Goal: Task Accomplishment & Management: Manage account settings

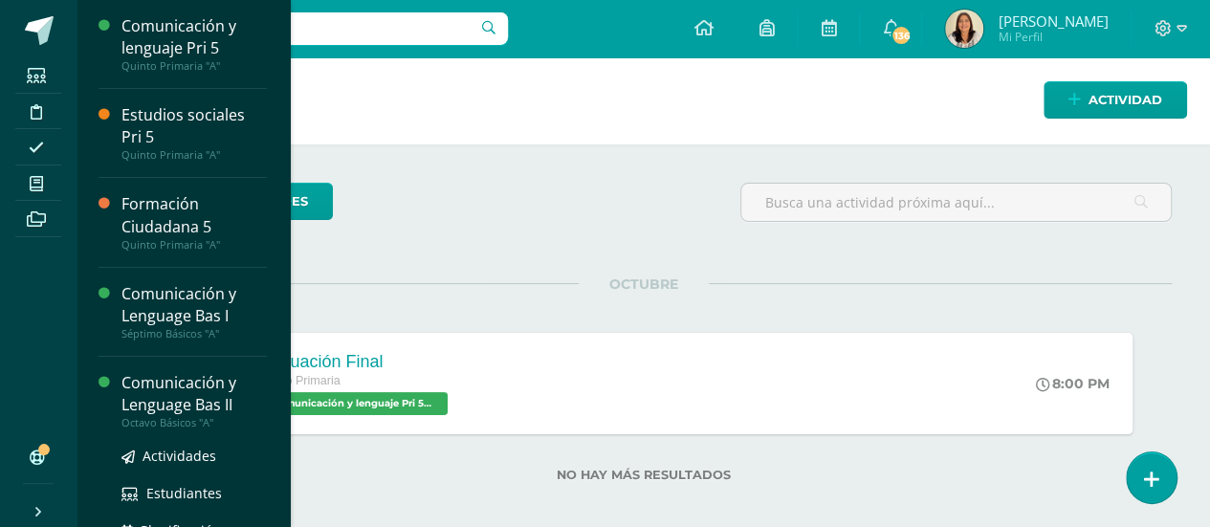
click at [219, 397] on div "Comunicación y Lenguage Bas II" at bounding box center [193, 394] width 145 height 44
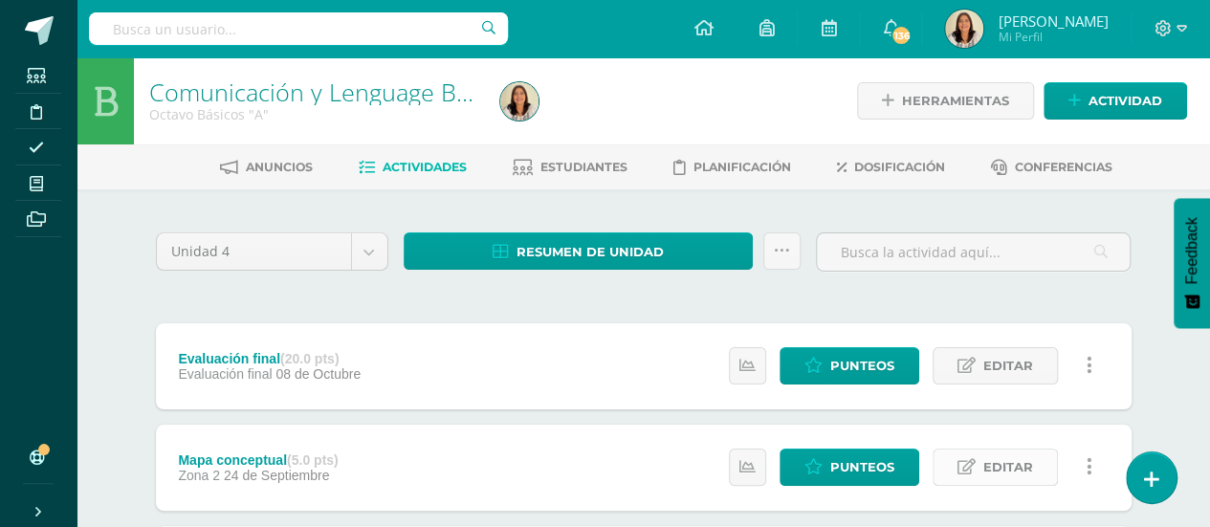
click at [1023, 459] on span "Editar" at bounding box center [1008, 466] width 50 height 35
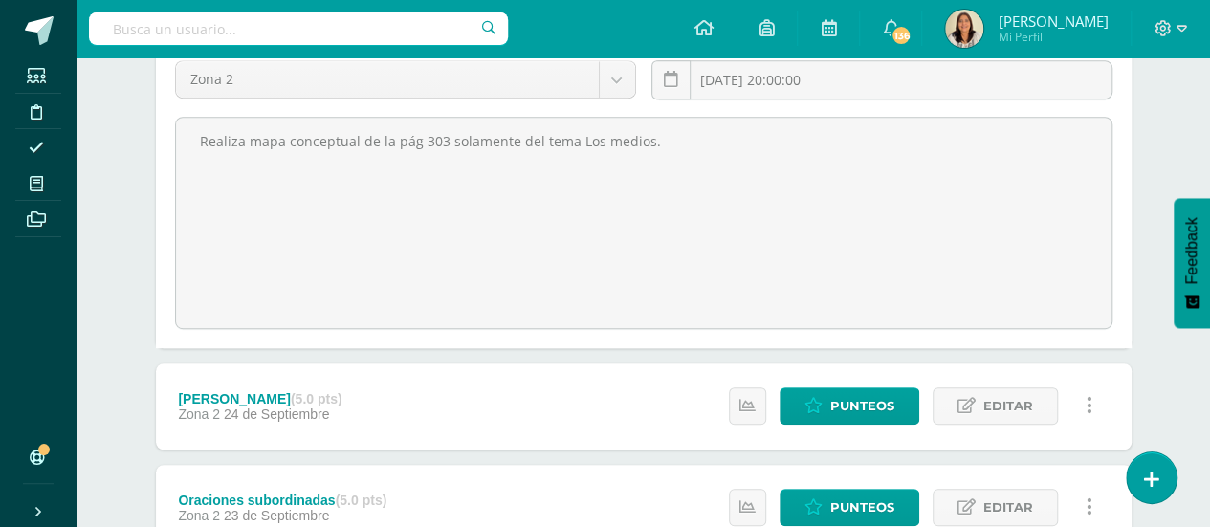
scroll to position [124, 0]
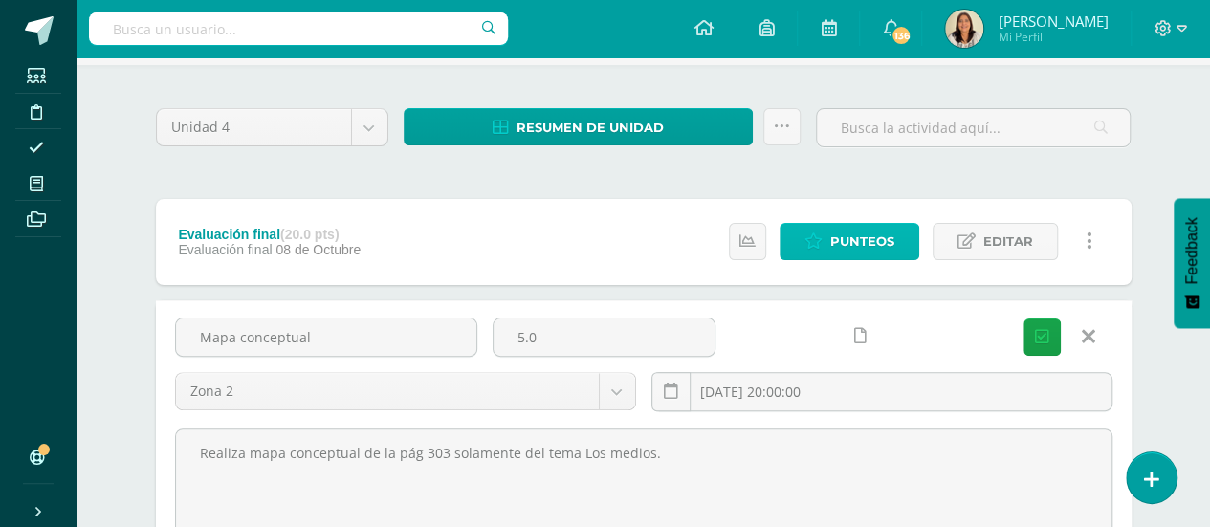
click at [851, 241] on span "Punteos" at bounding box center [862, 241] width 64 height 35
click at [1089, 337] on icon at bounding box center [1088, 336] width 13 height 21
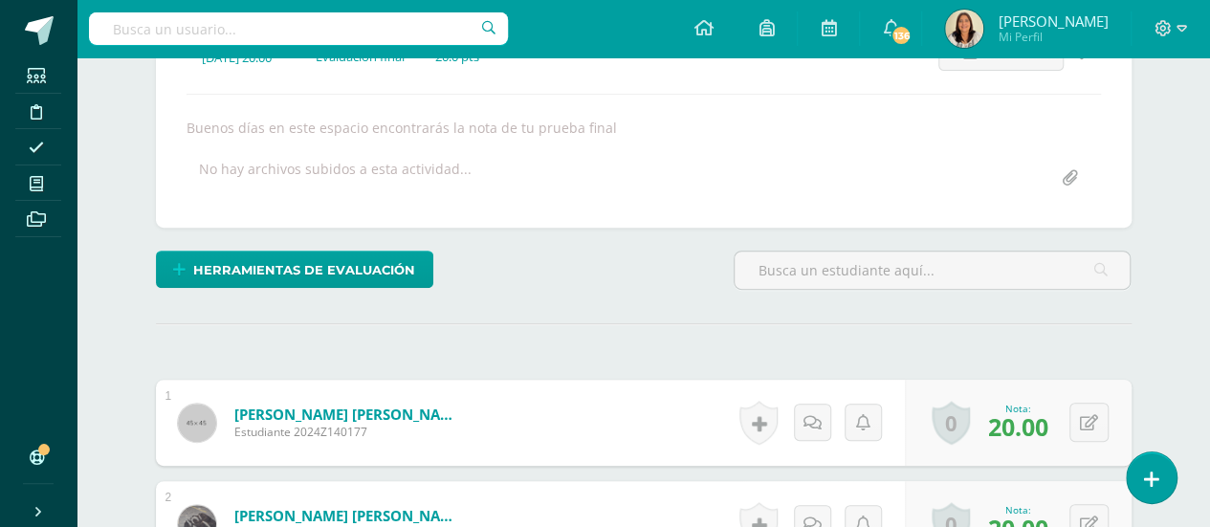
scroll to position [304, 0]
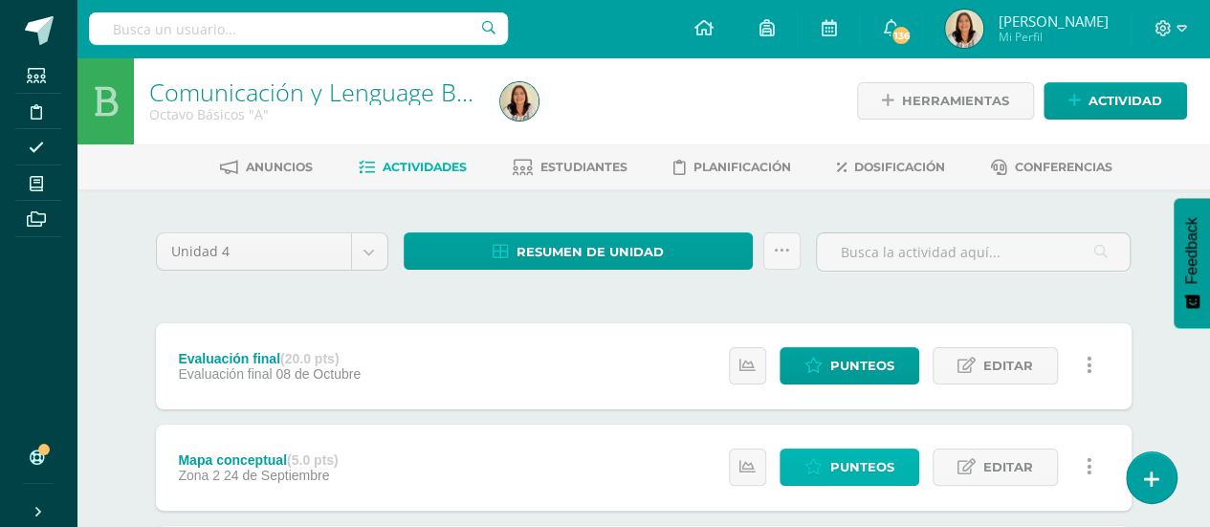
click at [849, 471] on span "Punteos" at bounding box center [862, 466] width 64 height 35
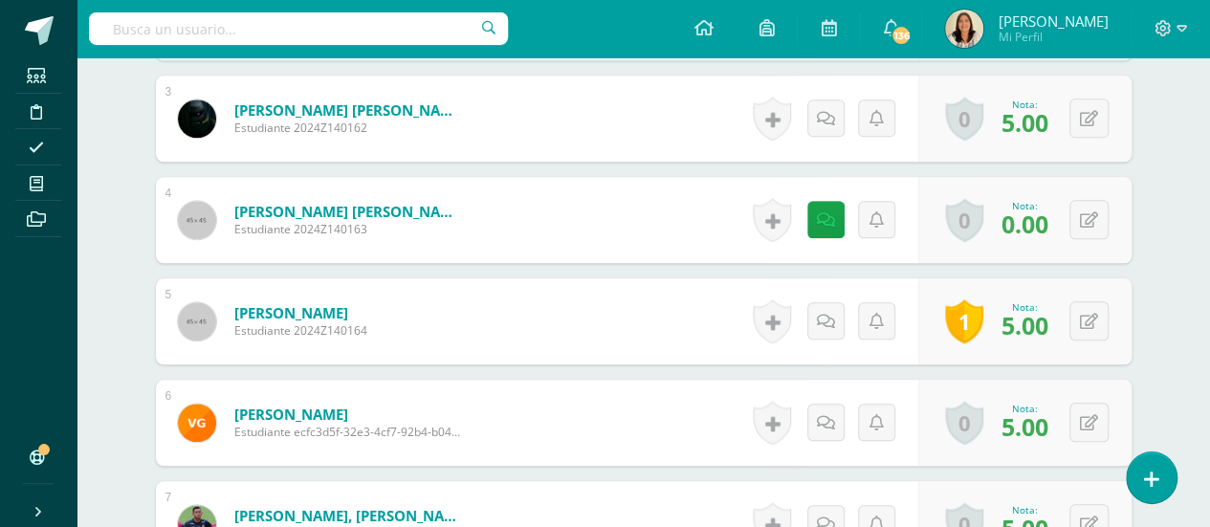
scroll to position [818, 0]
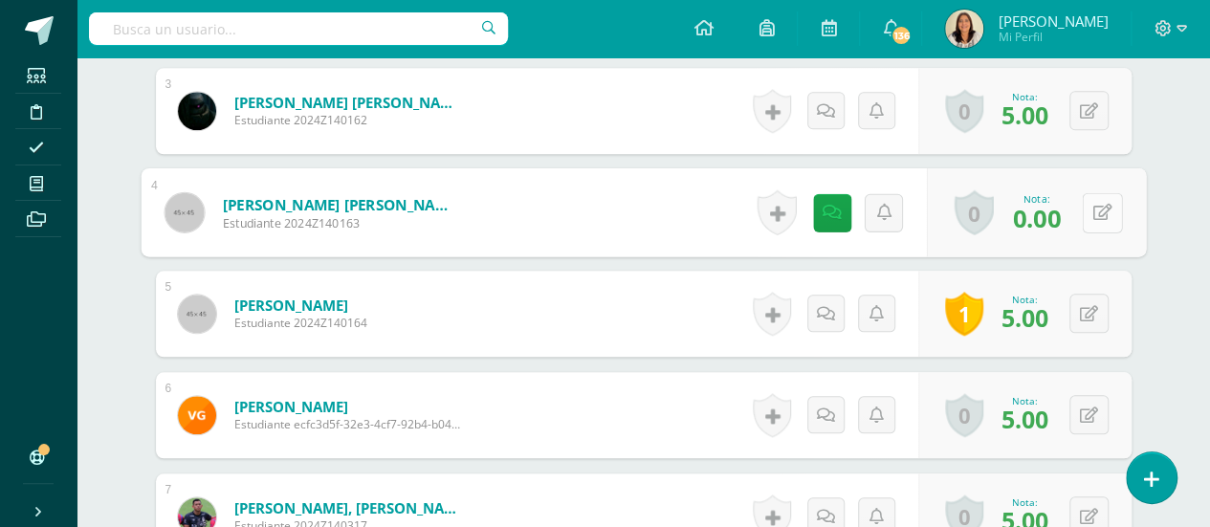
click at [1096, 204] on icon at bounding box center [1101, 212] width 19 height 16
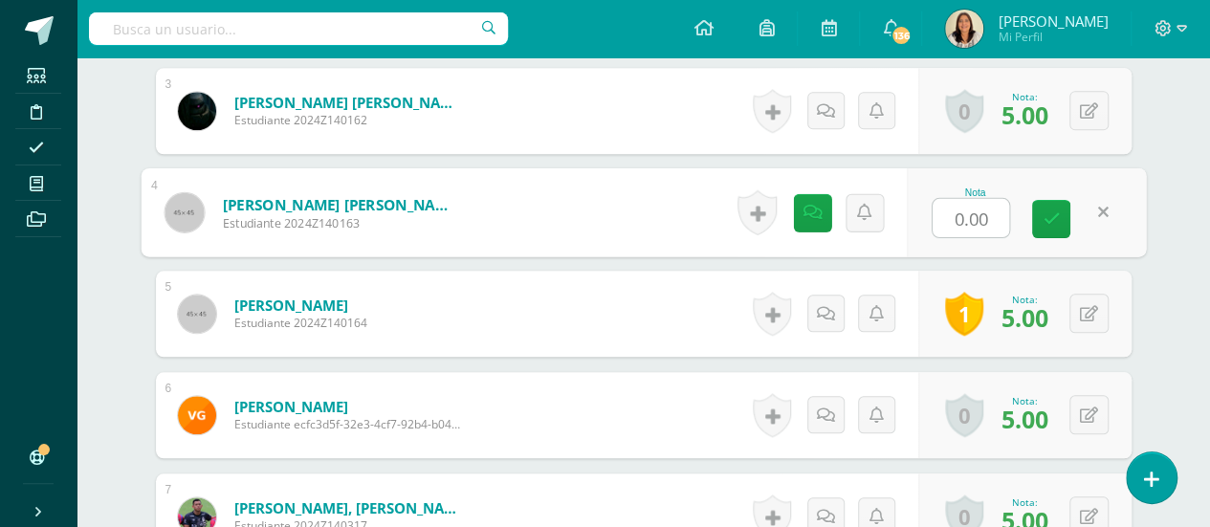
type input "5"
click at [1055, 203] on link at bounding box center [1051, 219] width 38 height 38
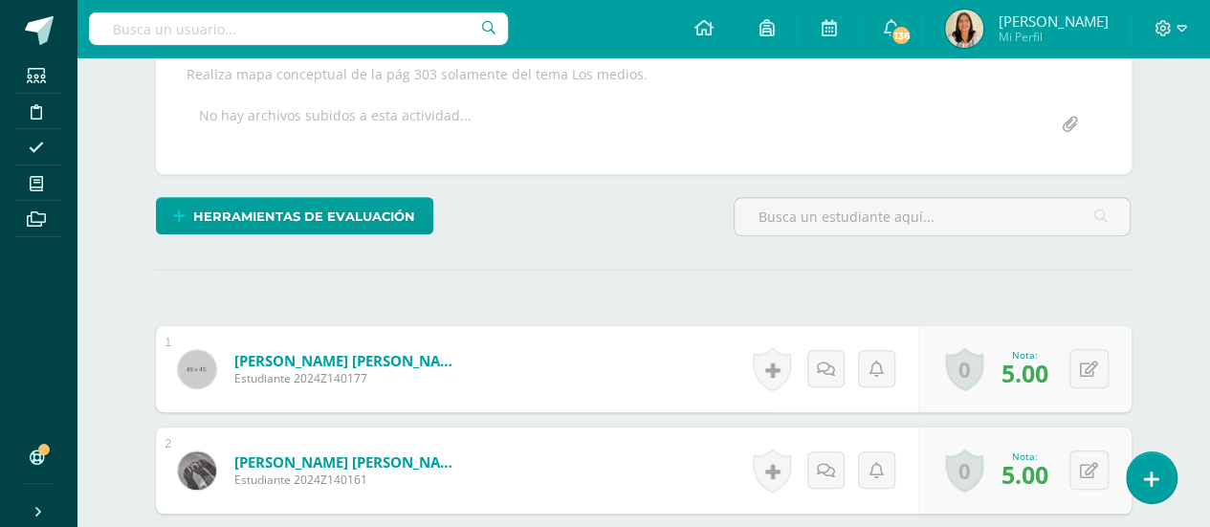
scroll to position [203, 0]
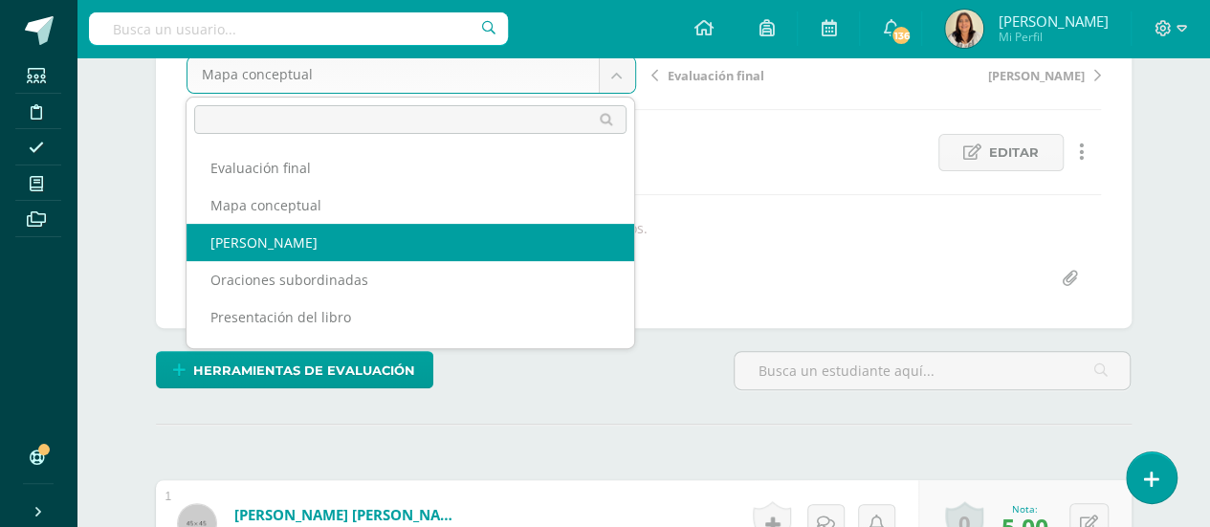
select select "/dashboard/teacher/grade-activity/33017/"
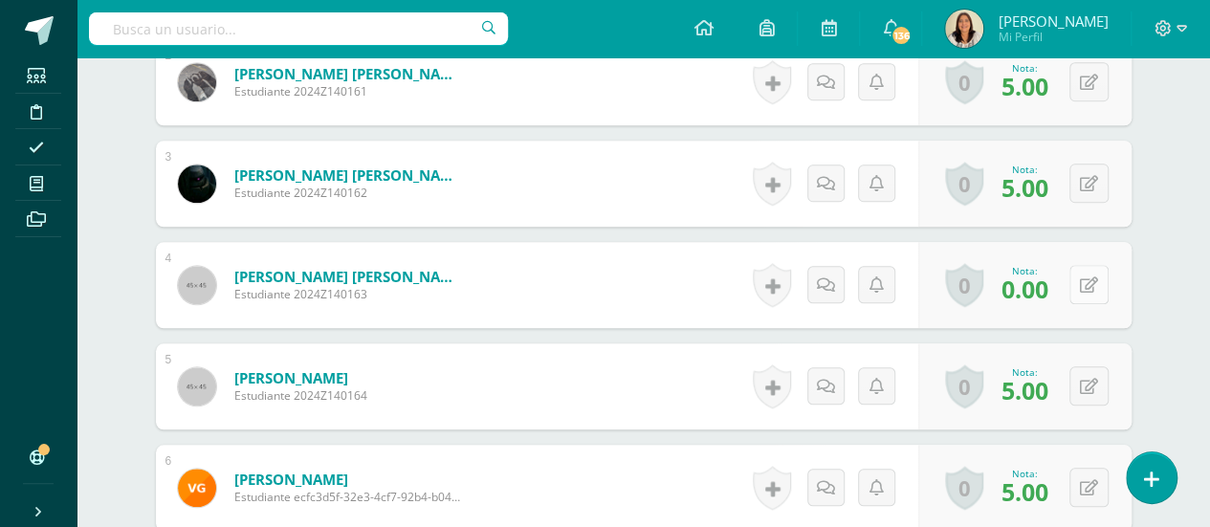
scroll to position [746, 0]
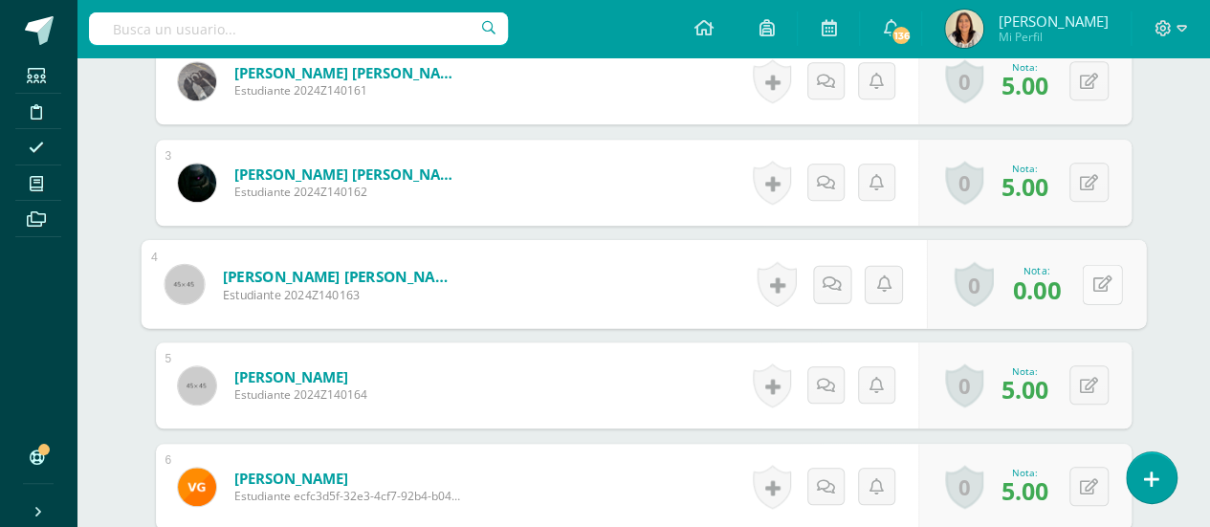
click at [1081, 278] on div "0 Logros Logros obtenidos Aún no hay logros agregados Nota: 0.00" at bounding box center [1035, 284] width 219 height 89
click at [1100, 278] on icon at bounding box center [1101, 283] width 19 height 16
type input "5"
click at [1065, 282] on link at bounding box center [1051, 291] width 38 height 38
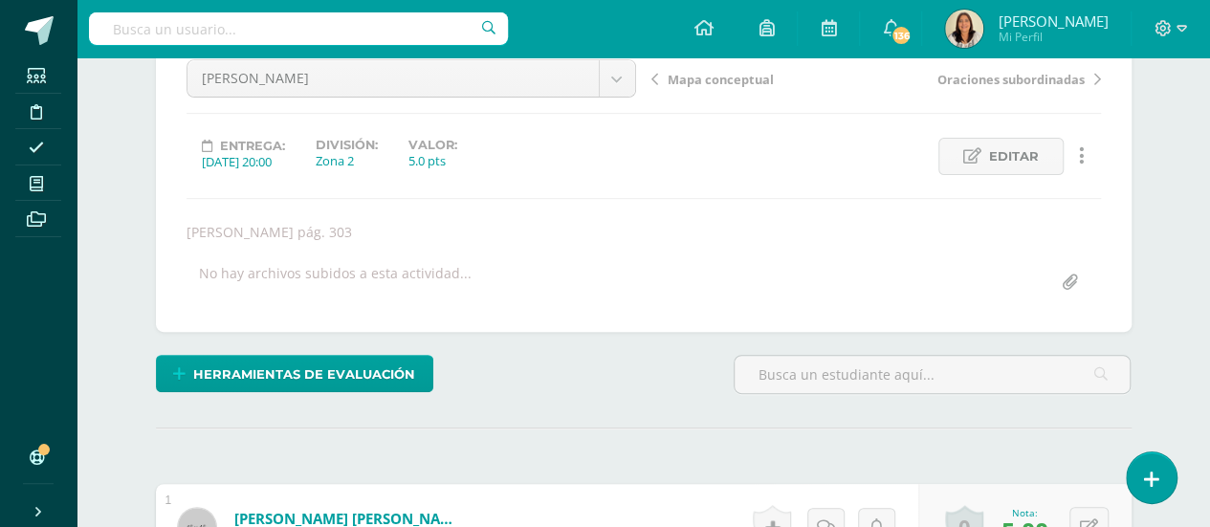
scroll to position [0, 0]
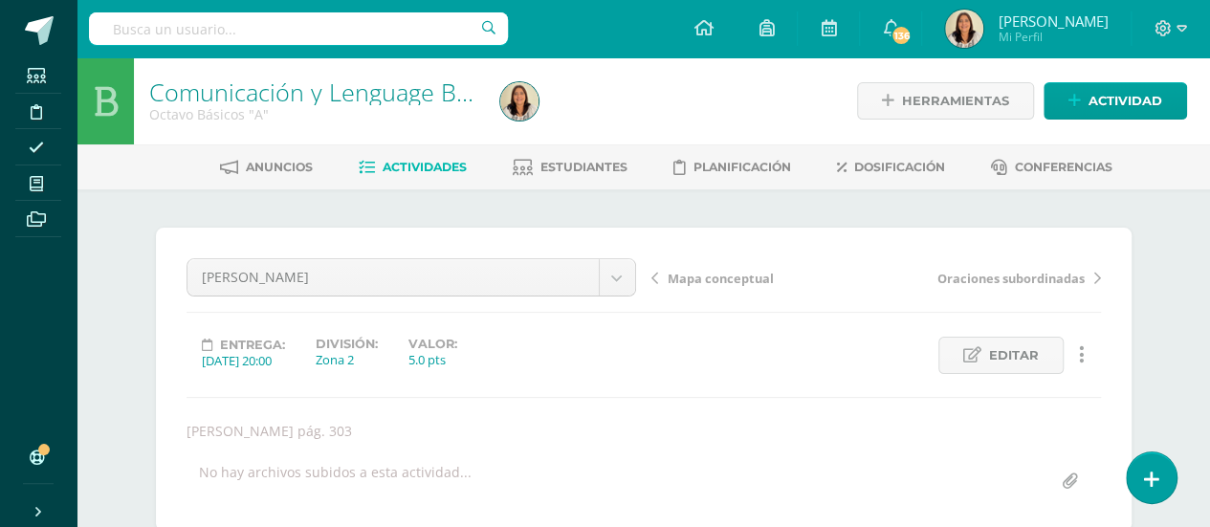
click at [442, 169] on span "Actividades" at bounding box center [425, 167] width 84 height 14
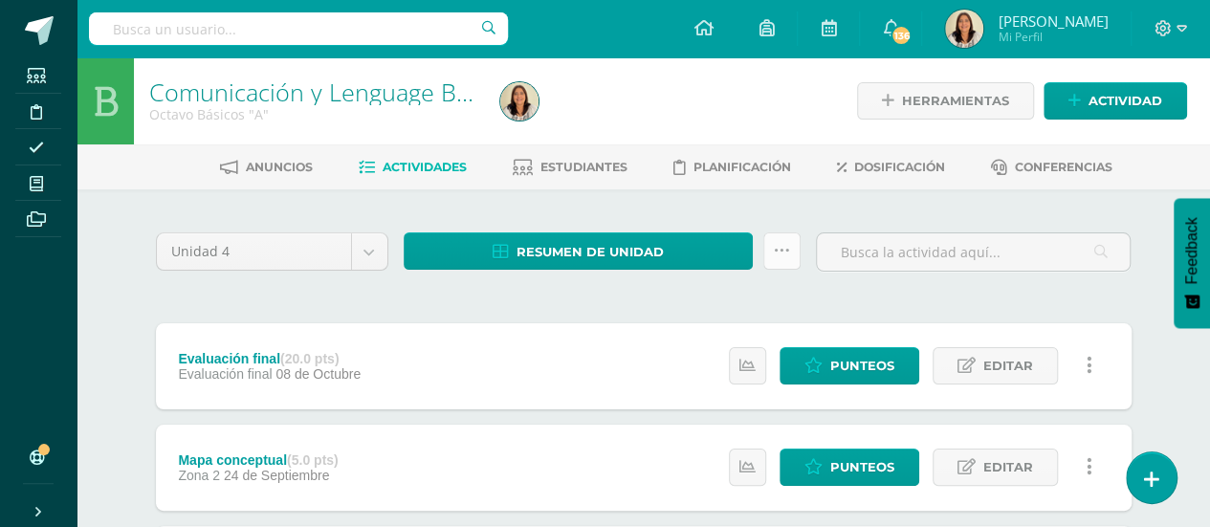
click at [778, 244] on icon at bounding box center [782, 251] width 16 height 16
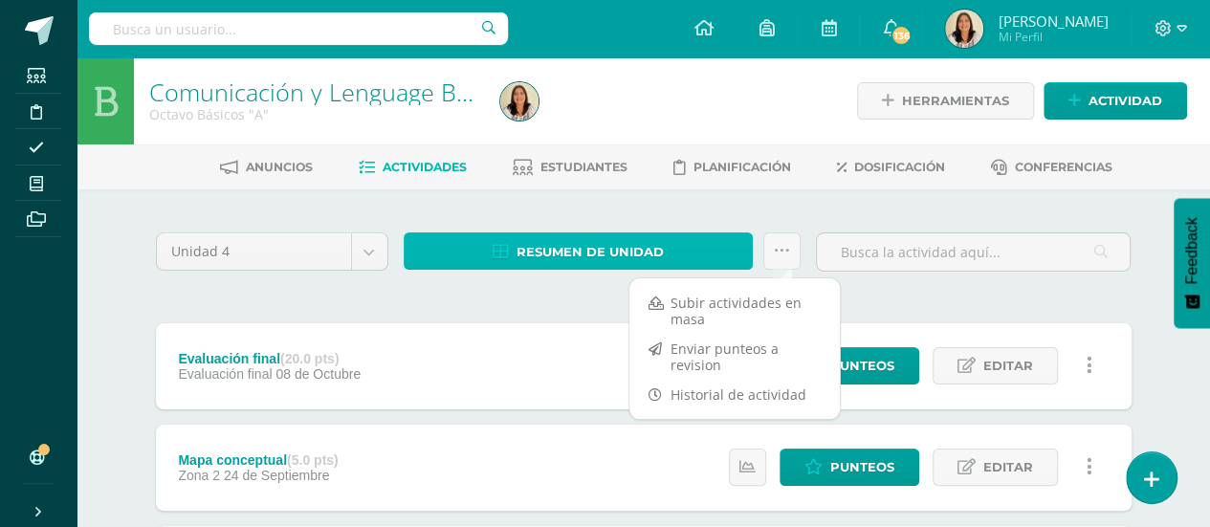
click at [594, 249] on span "Resumen de unidad" at bounding box center [589, 251] width 147 height 35
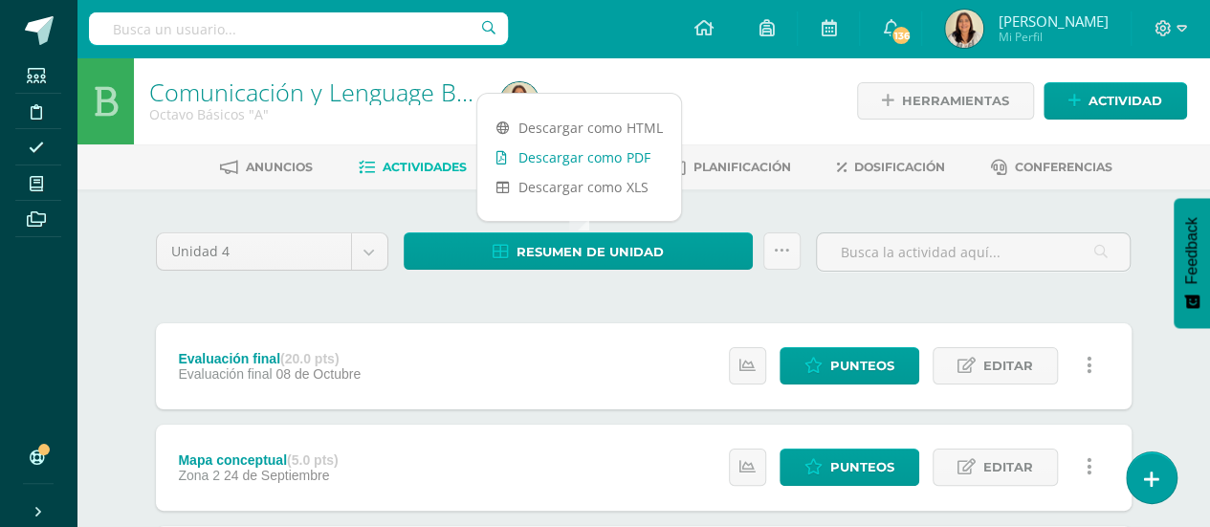
click at [622, 154] on link "Descargar como PDF" at bounding box center [579, 157] width 204 height 30
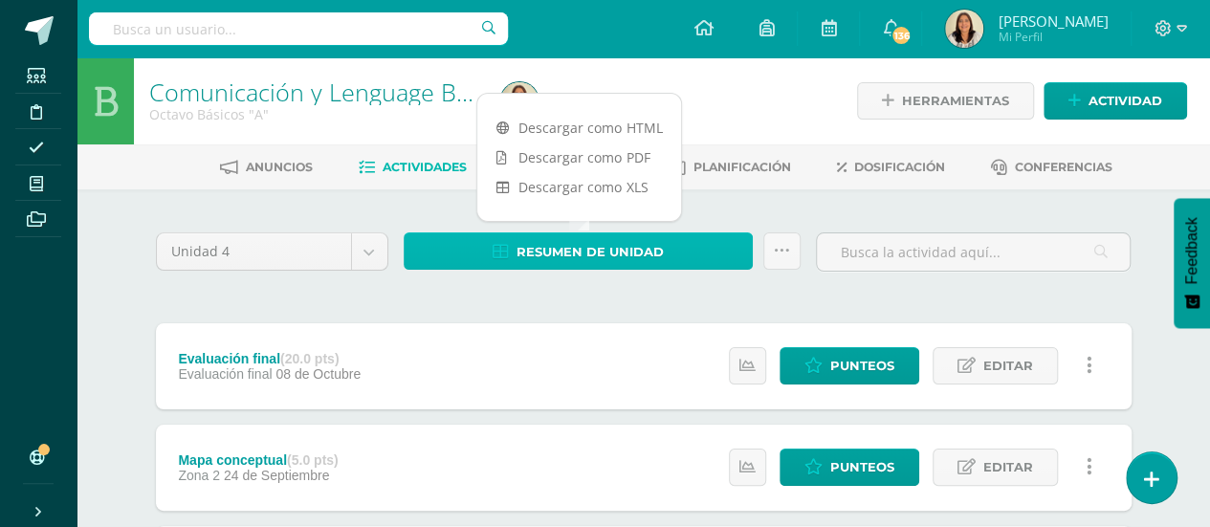
click at [694, 246] on link "Resumen de unidad" at bounding box center [579, 250] width 350 height 37
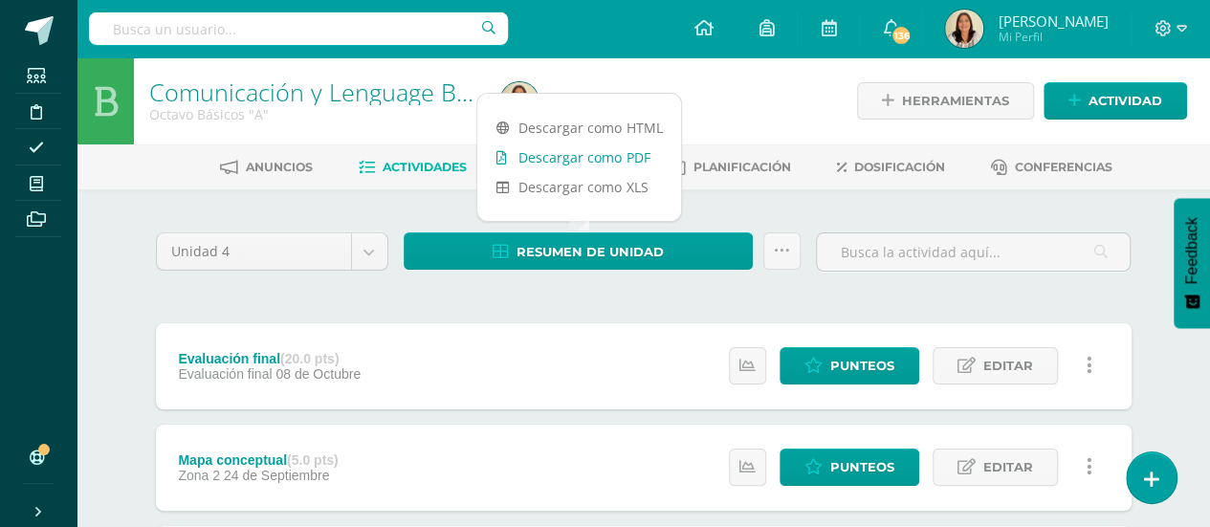
click at [629, 165] on link "Descargar como PDF" at bounding box center [579, 157] width 204 height 30
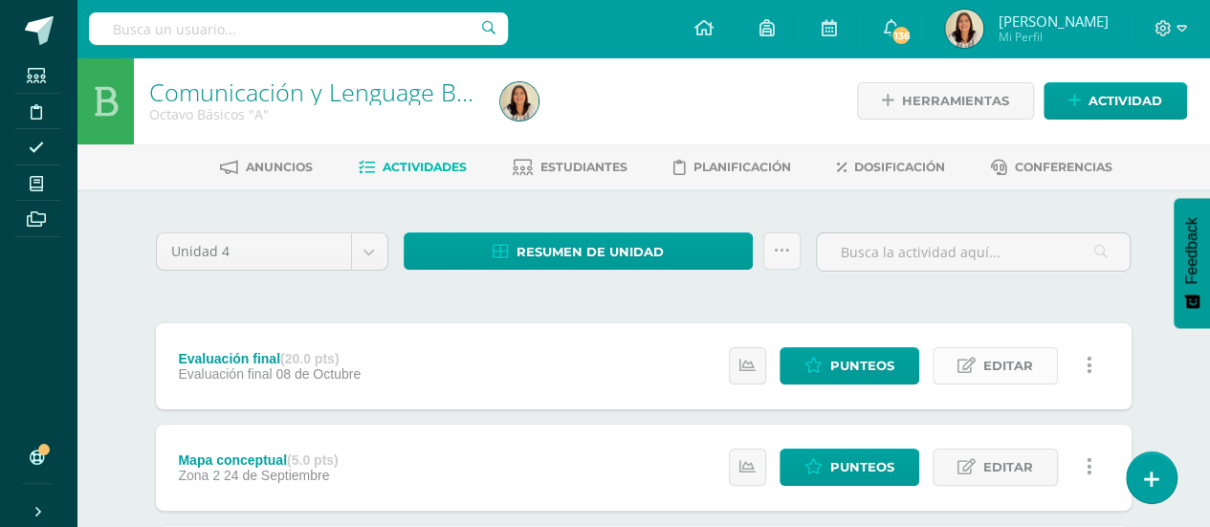
click at [1002, 371] on span "Editar" at bounding box center [1008, 365] width 50 height 35
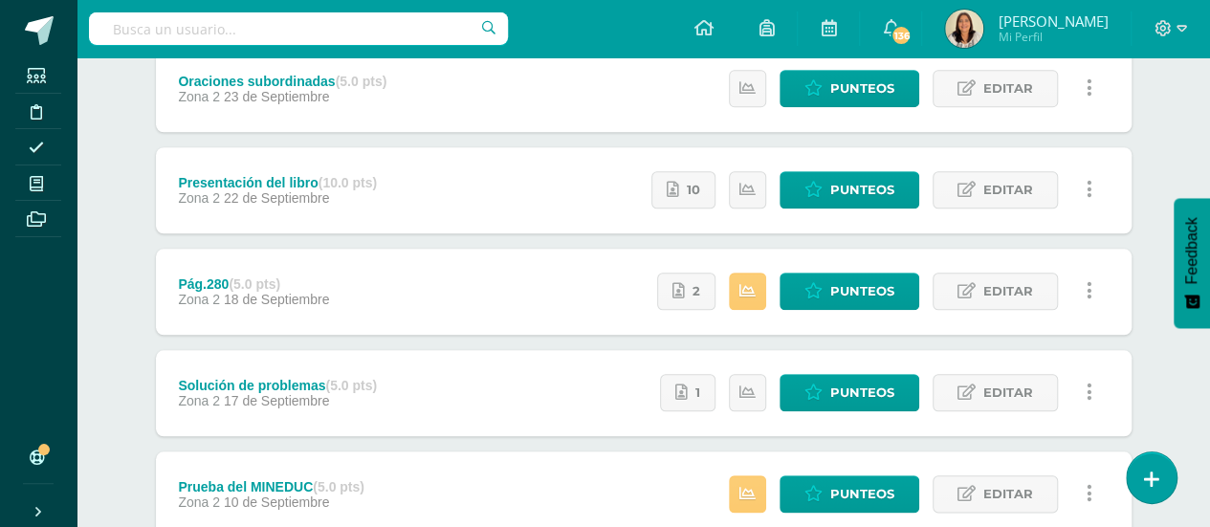
scroll to position [852, 0]
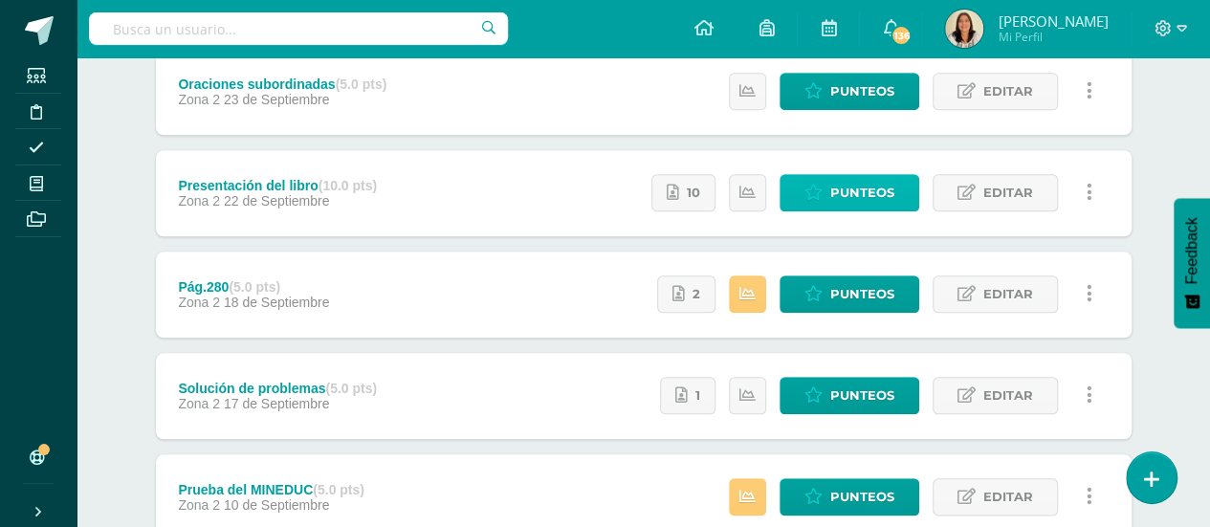
click at [899, 204] on link "Punteos" at bounding box center [849, 192] width 140 height 37
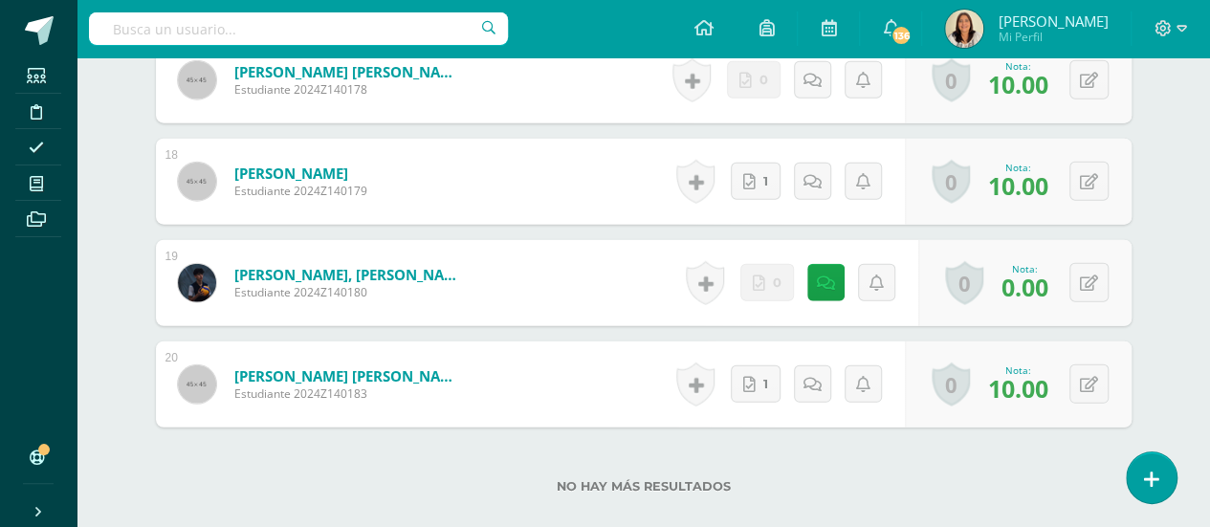
scroll to position [2290, 0]
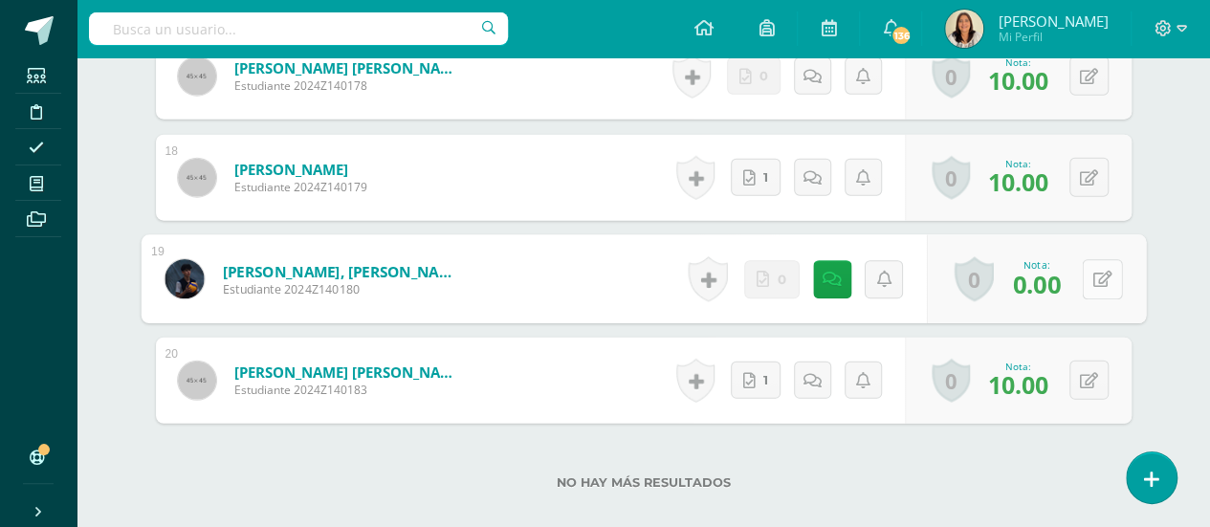
click at [1086, 274] on button at bounding box center [1102, 279] width 40 height 40
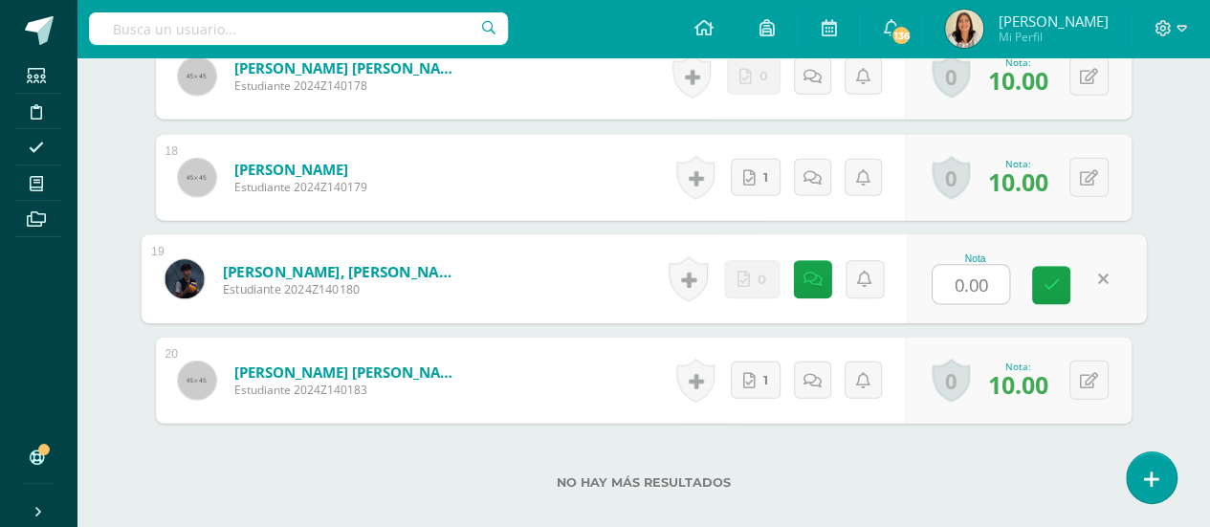
type input "1"
type input "2"
click at [1051, 277] on icon at bounding box center [1050, 285] width 17 height 16
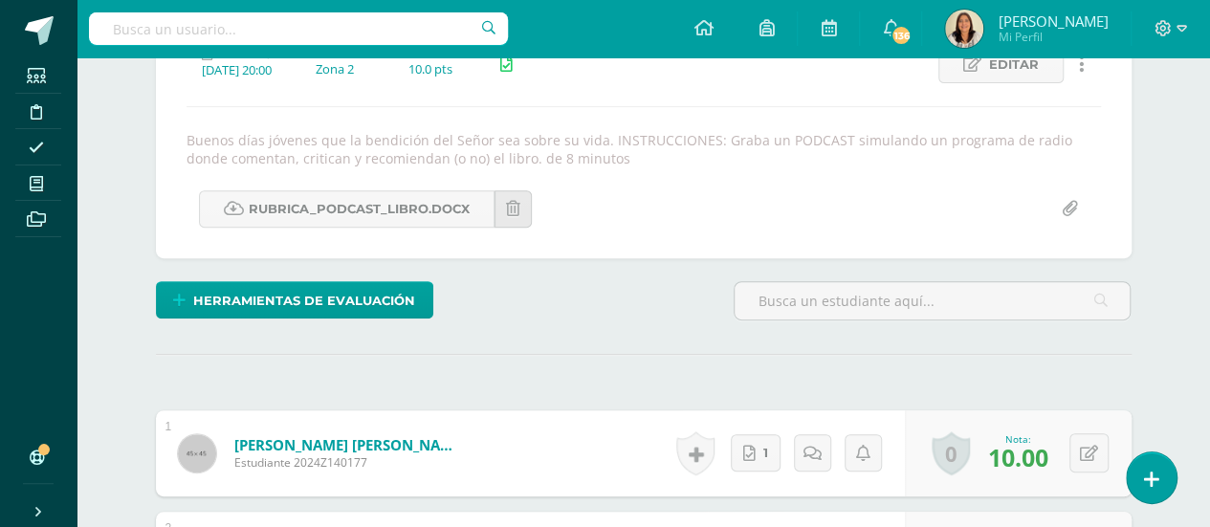
scroll to position [0, 0]
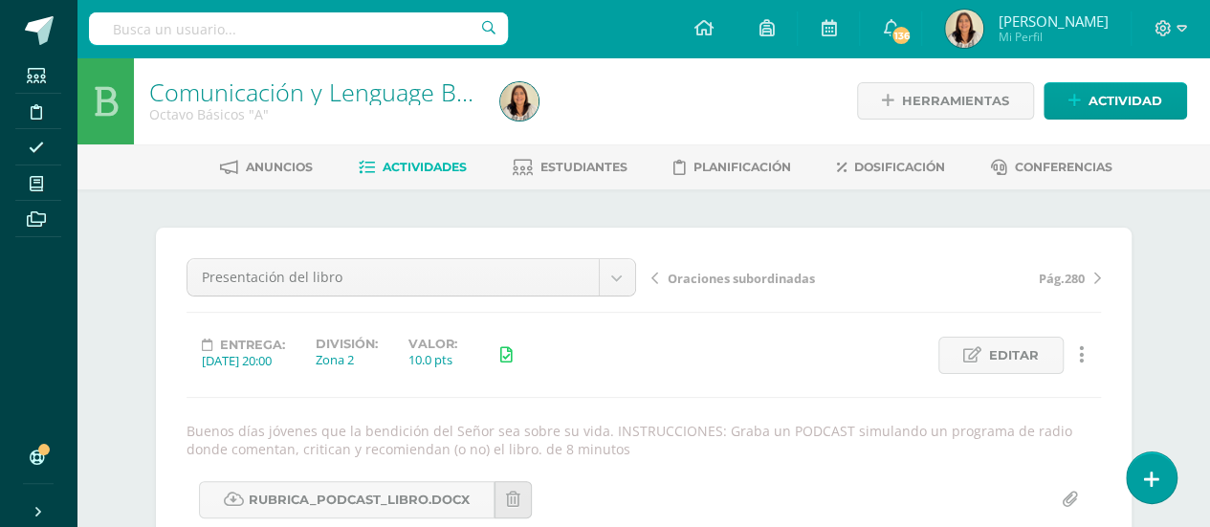
click at [425, 169] on span "Actividades" at bounding box center [425, 167] width 84 height 14
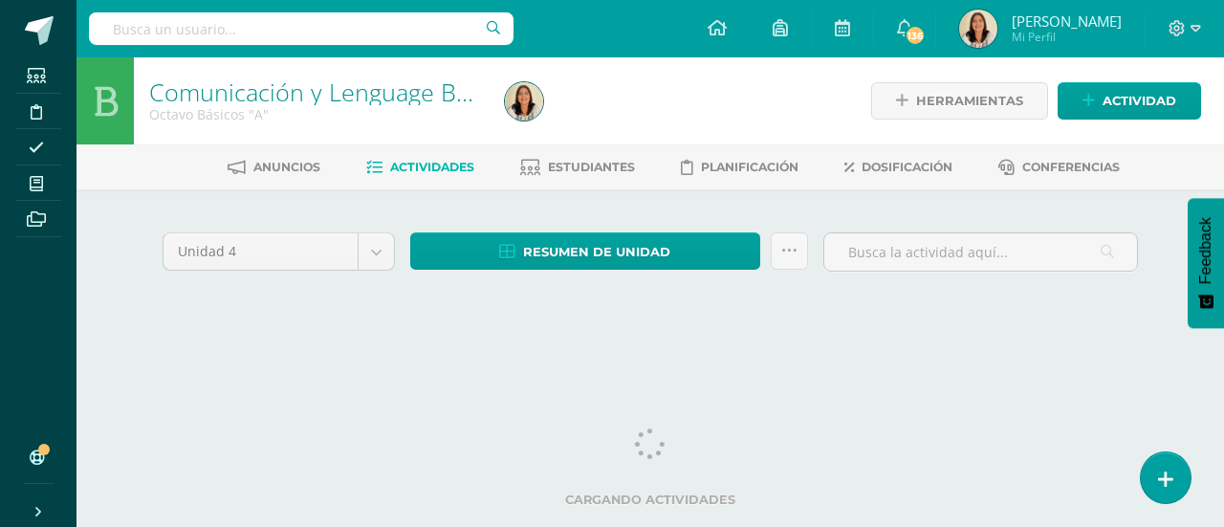
click at [596, 204] on div "Unidad 4 Unidad 1 Unidad 2 Unidad 3 Unidad 4 Resumen de unidad Descargar como H…" at bounding box center [650, 275] width 1052 height 172
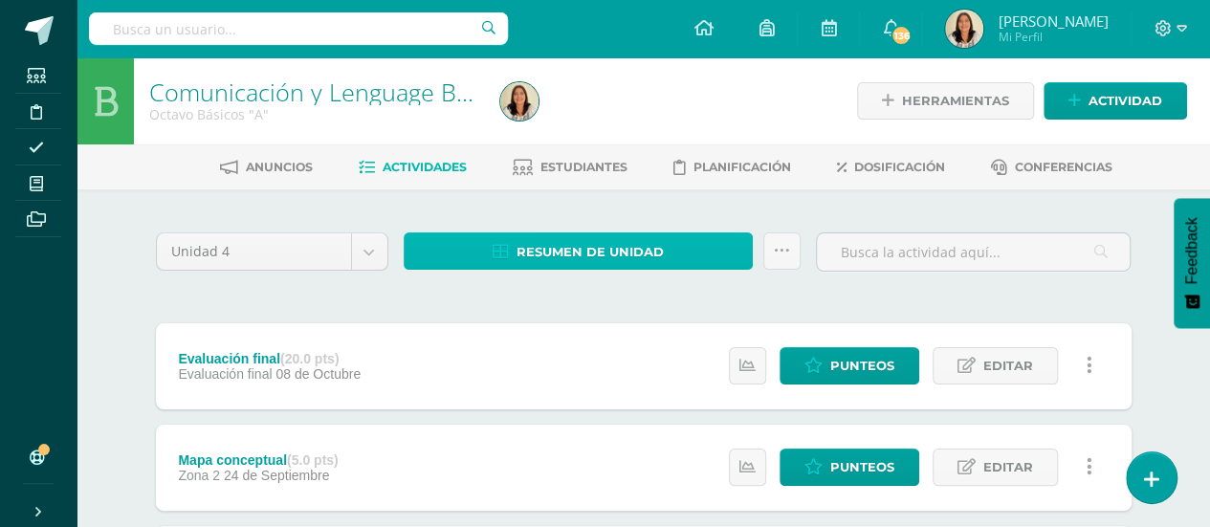
click at [641, 251] on span "Resumen de unidad" at bounding box center [589, 251] width 147 height 35
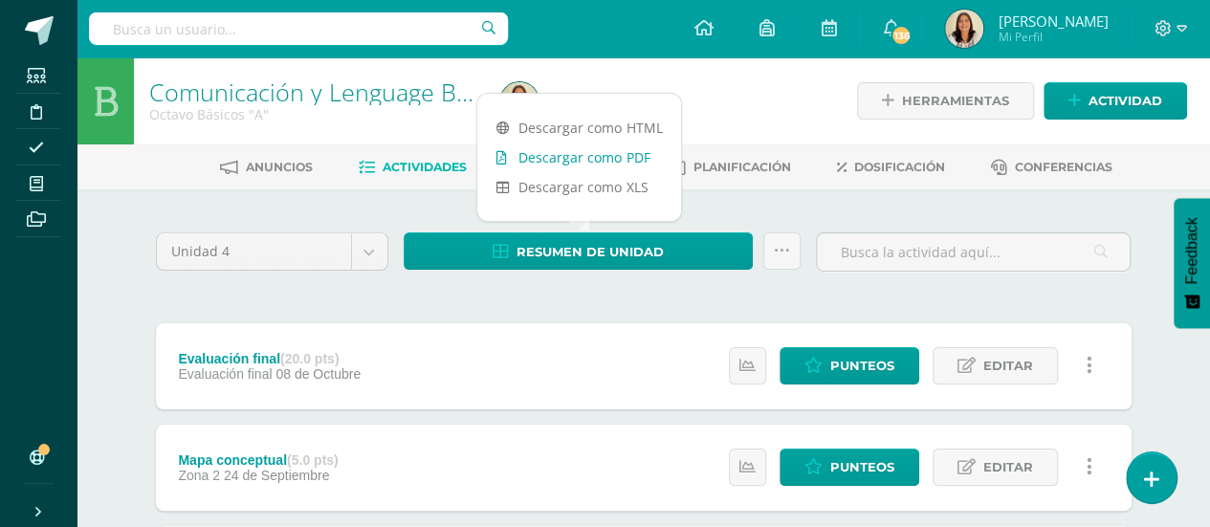
click at [635, 151] on link "Descargar como PDF" at bounding box center [579, 157] width 204 height 30
